Goal: Information Seeking & Learning: Learn about a topic

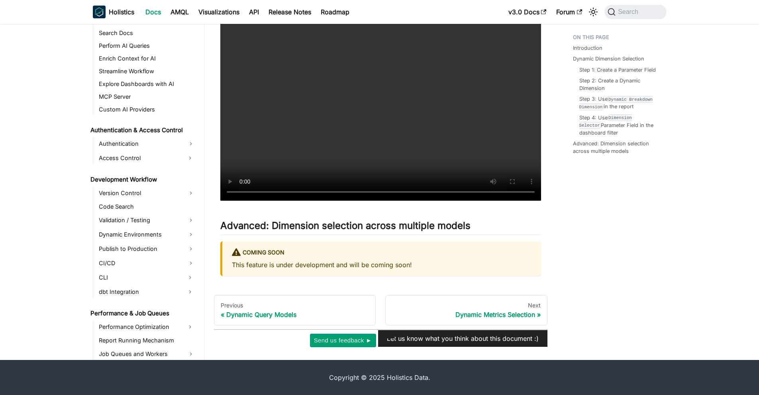
scroll to position [811, 0]
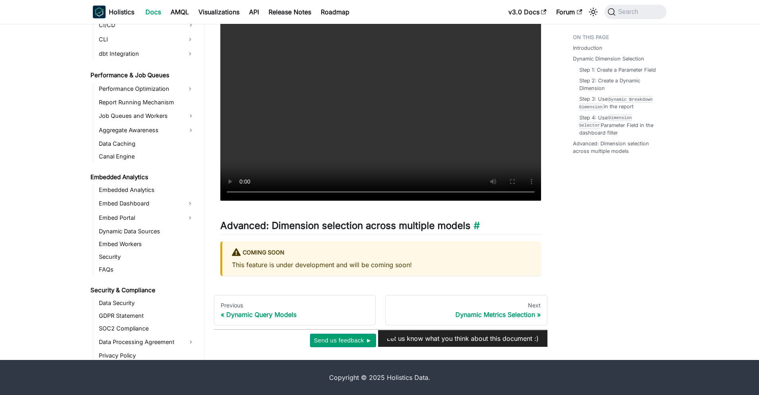
click at [289, 222] on h2 "Advanced: Dimension selection across multiple models ​" at bounding box center [380, 227] width 321 height 15
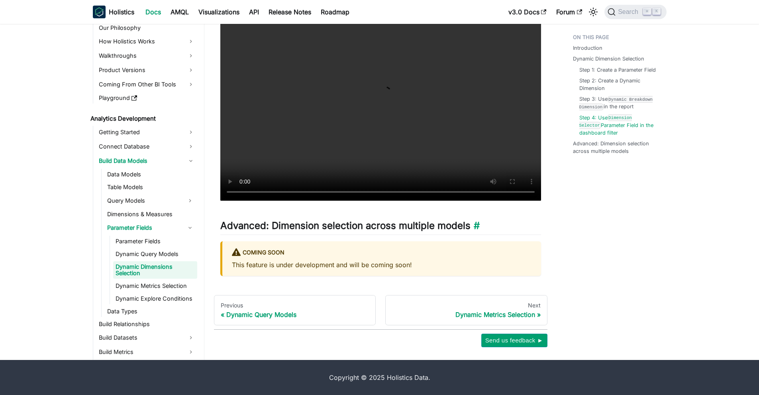
scroll to position [1755, 0]
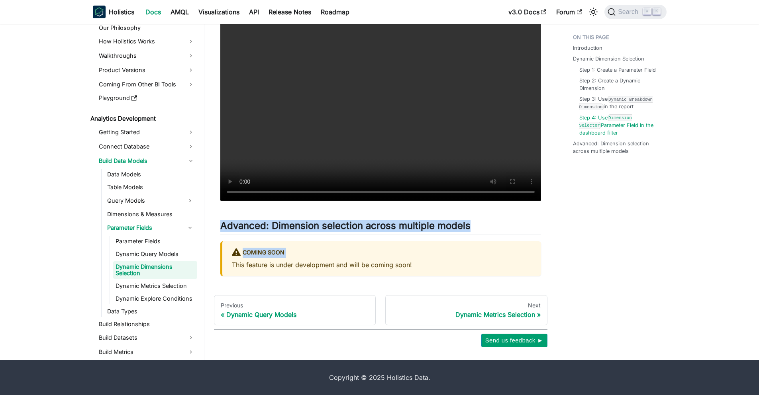
drag, startPoint x: 217, startPoint y: 225, endPoint x: 457, endPoint y: 260, distance: 242.3
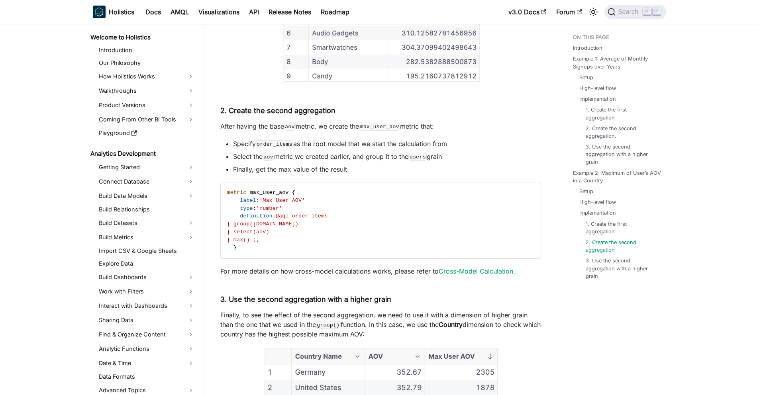
scroll to position [178, 0]
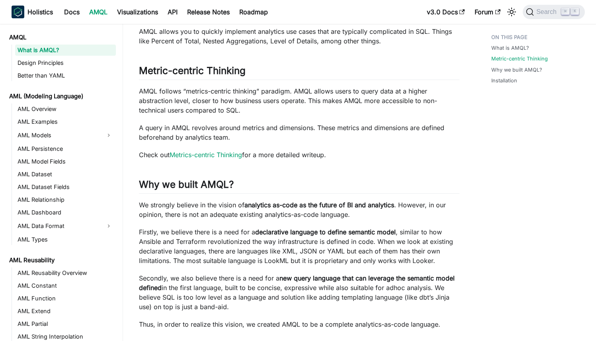
scroll to position [506, 0]
